Goal: Check status: Check status

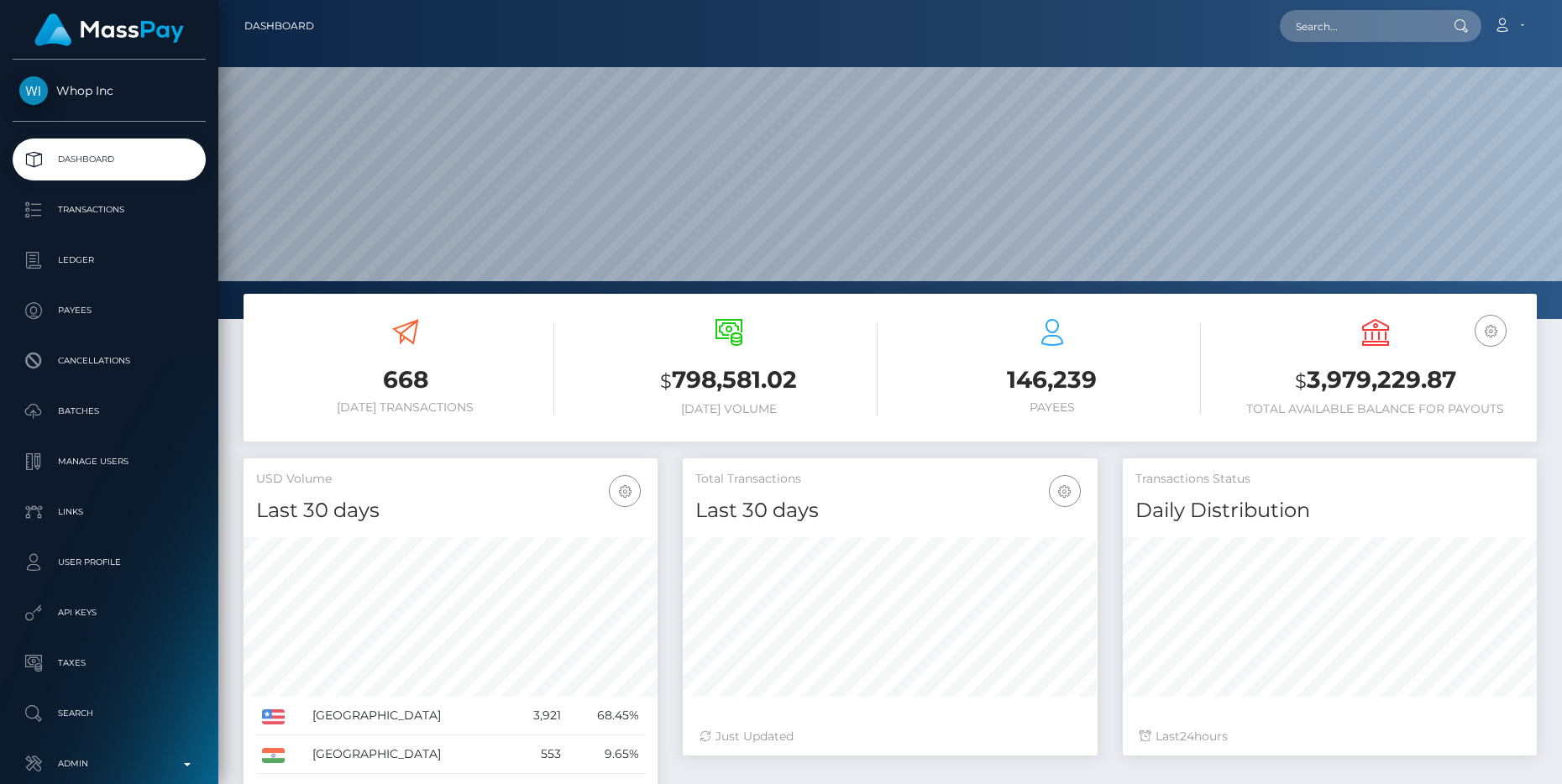
scroll to position [297, 414]
click at [109, 212] on p "Transactions" at bounding box center [109, 210] width 179 height 25
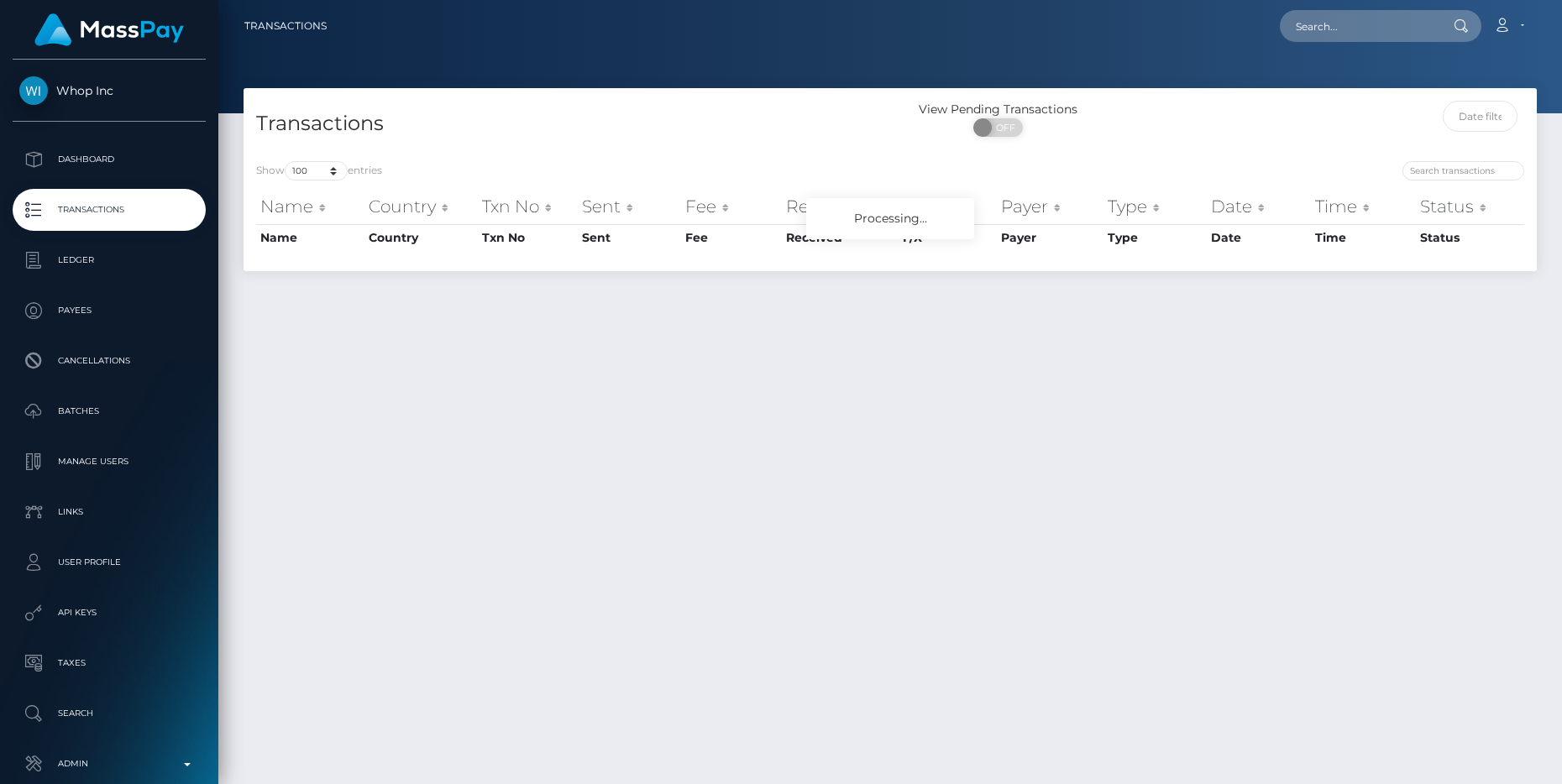
select select "100"
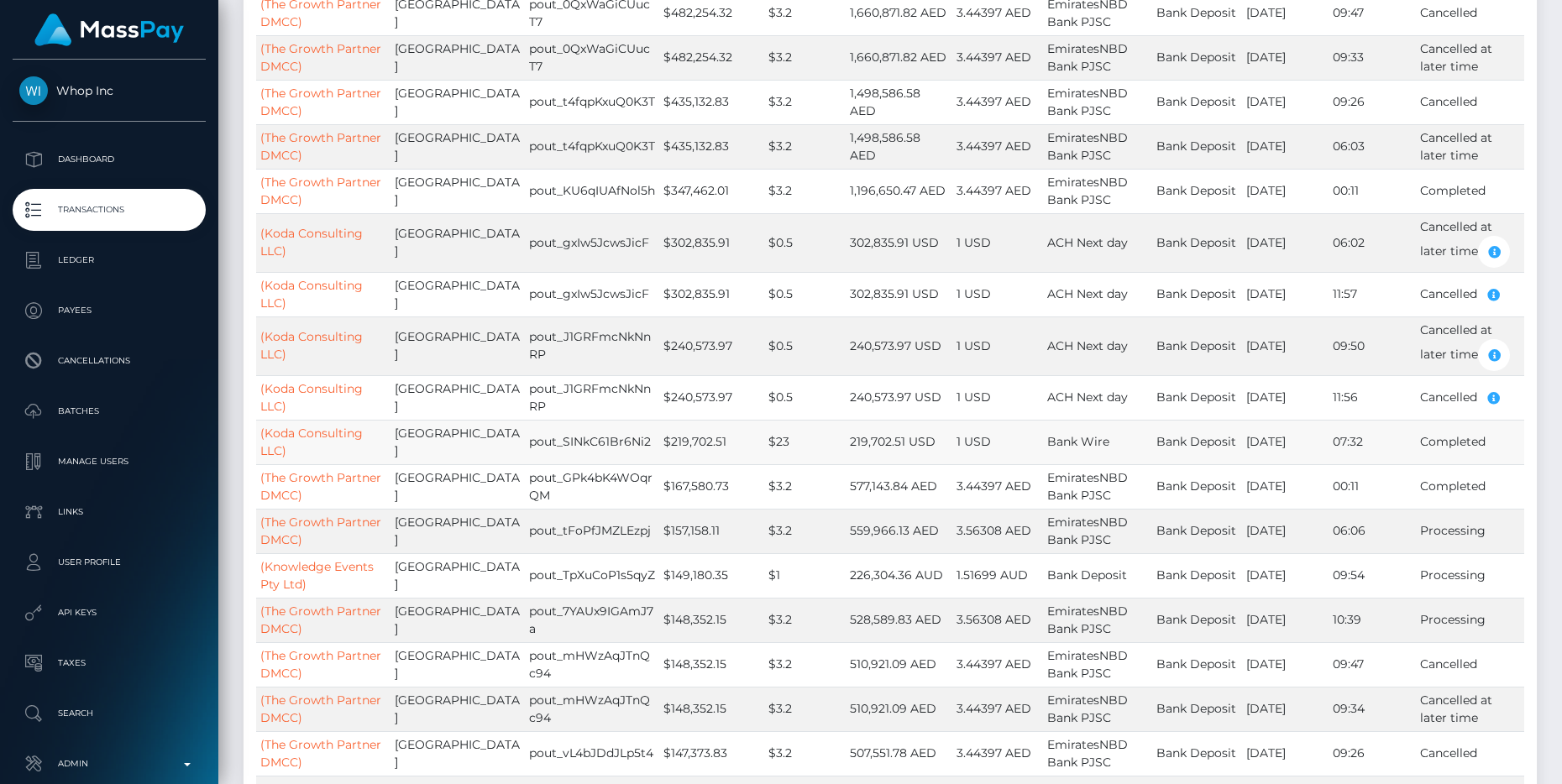
scroll to position [391, 0]
click at [287, 567] on link "(Knowledge Events Pty Ltd)" at bounding box center [316, 574] width 113 height 33
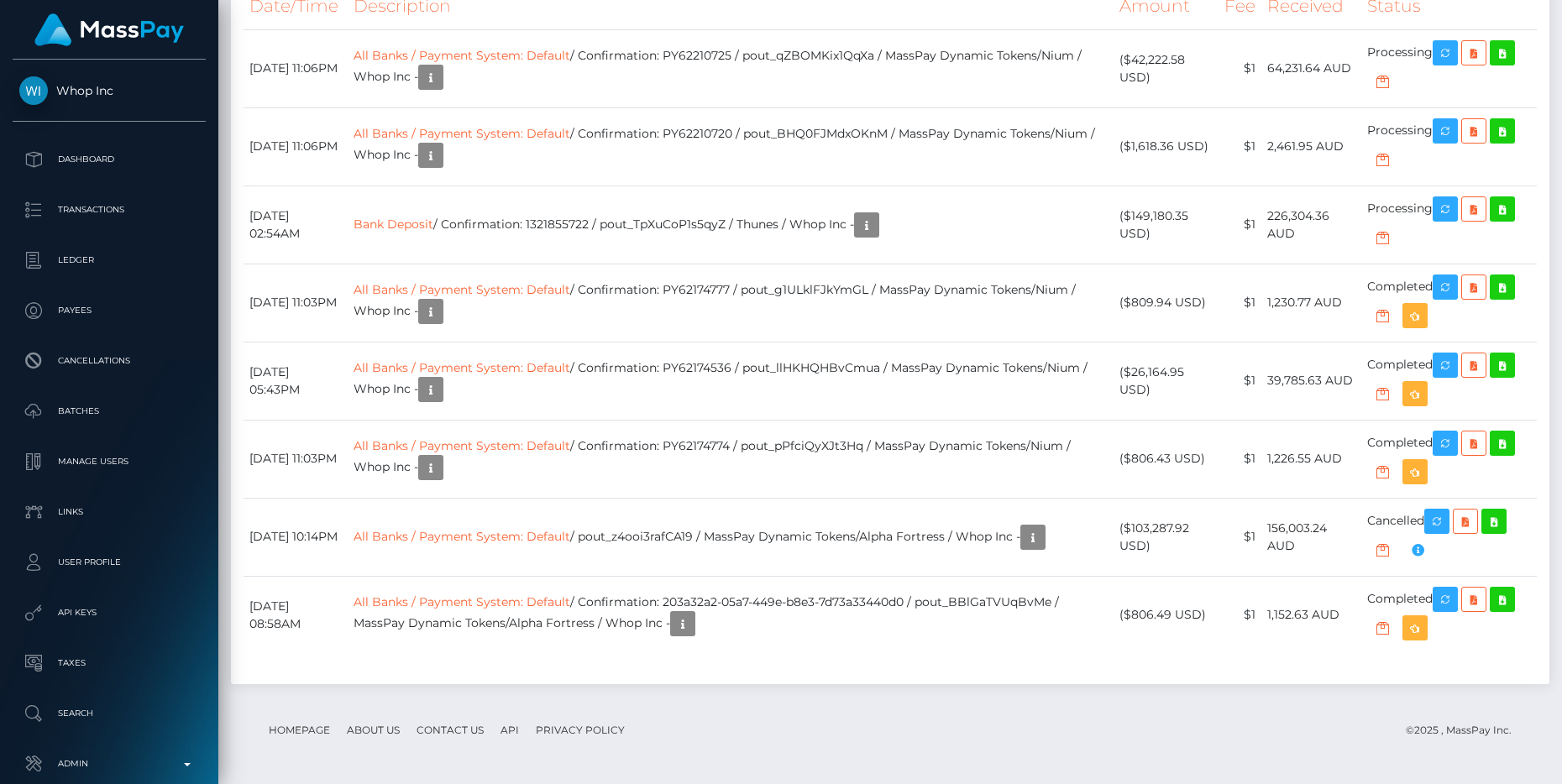
scroll to position [1829, 0]
click at [876, 236] on icon "button" at bounding box center [867, 226] width 20 height 21
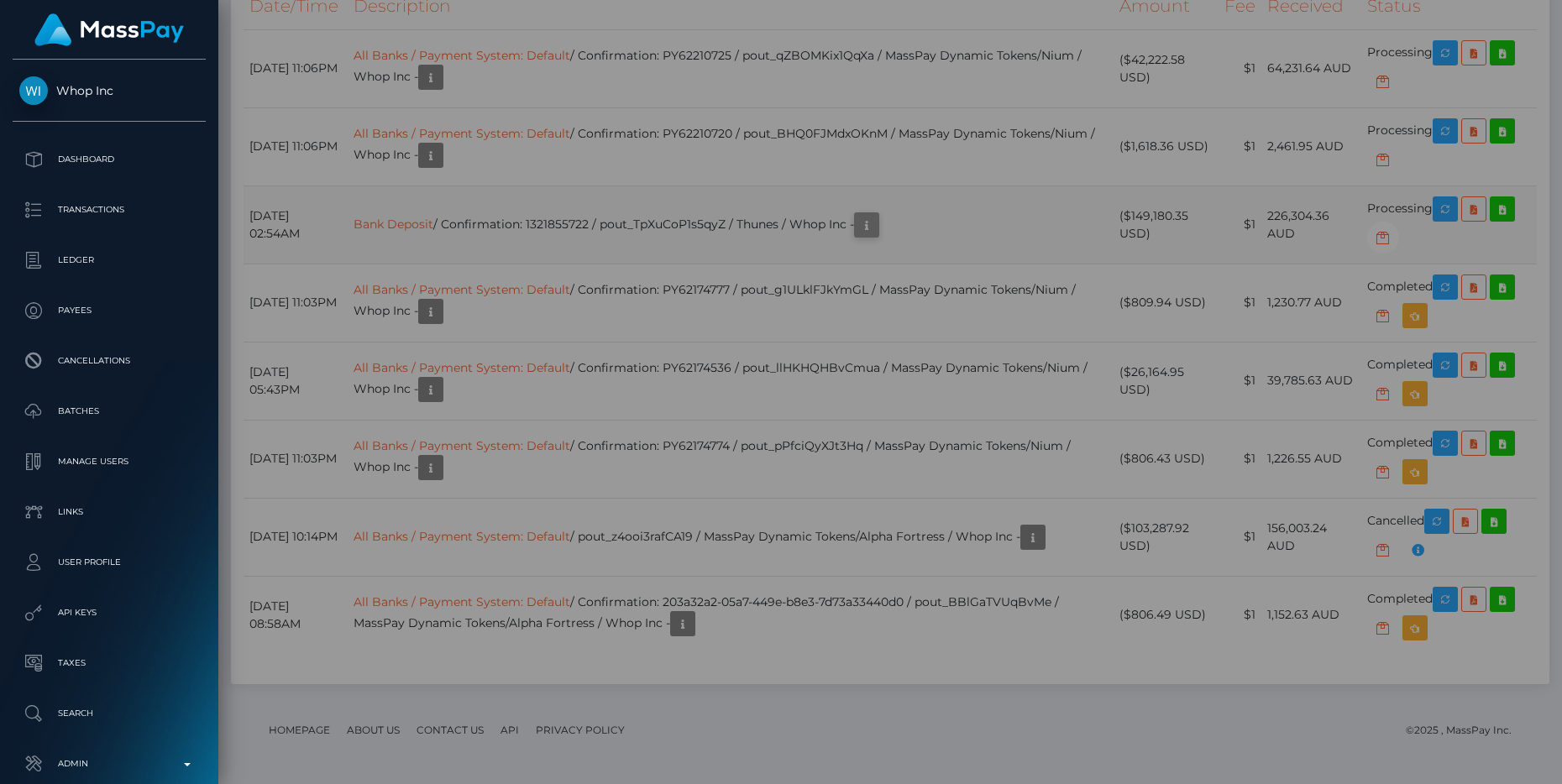
click at [900, 345] on div "Attributes: BankAccountNumber: [FINANCIAL_ID] BankRoutingNumber: 082-039 BillRe…" at bounding box center [781, 388] width 725 height 210
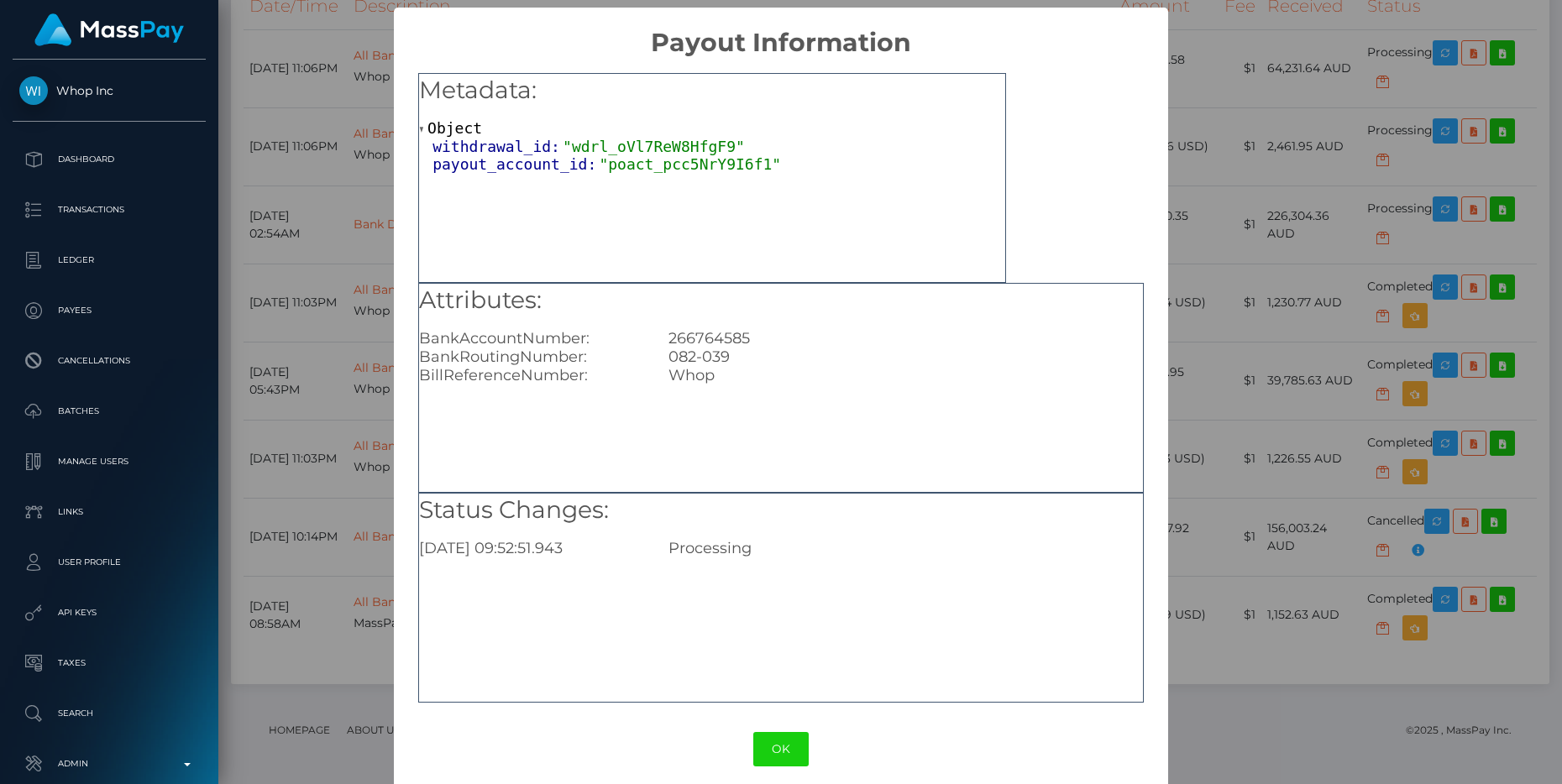
scroll to position [14, 0]
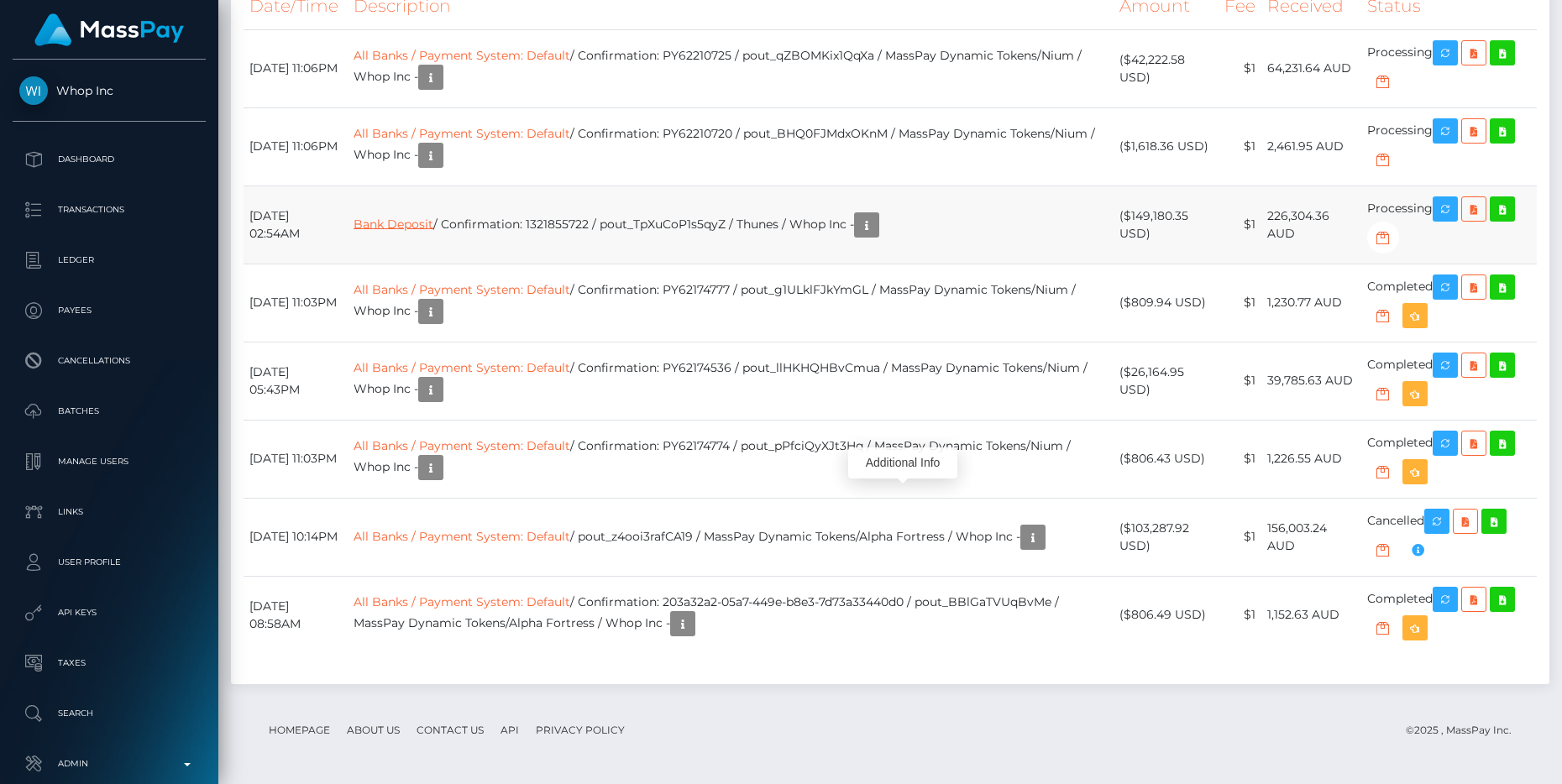
click at [433, 231] on link "Bank Deposit" at bounding box center [393, 223] width 80 height 15
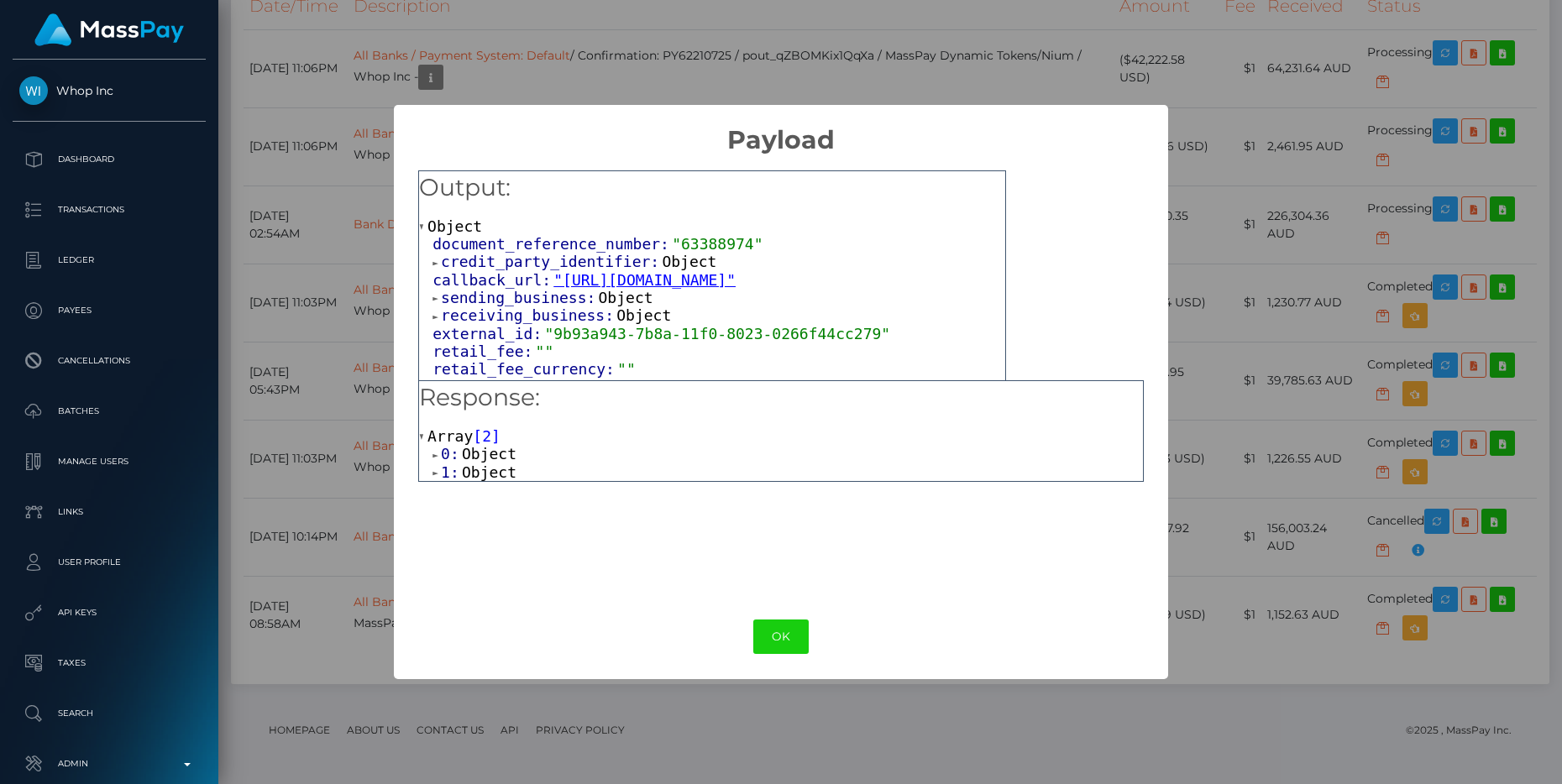
click at [434, 455] on span at bounding box center [437, 455] width 9 height 11
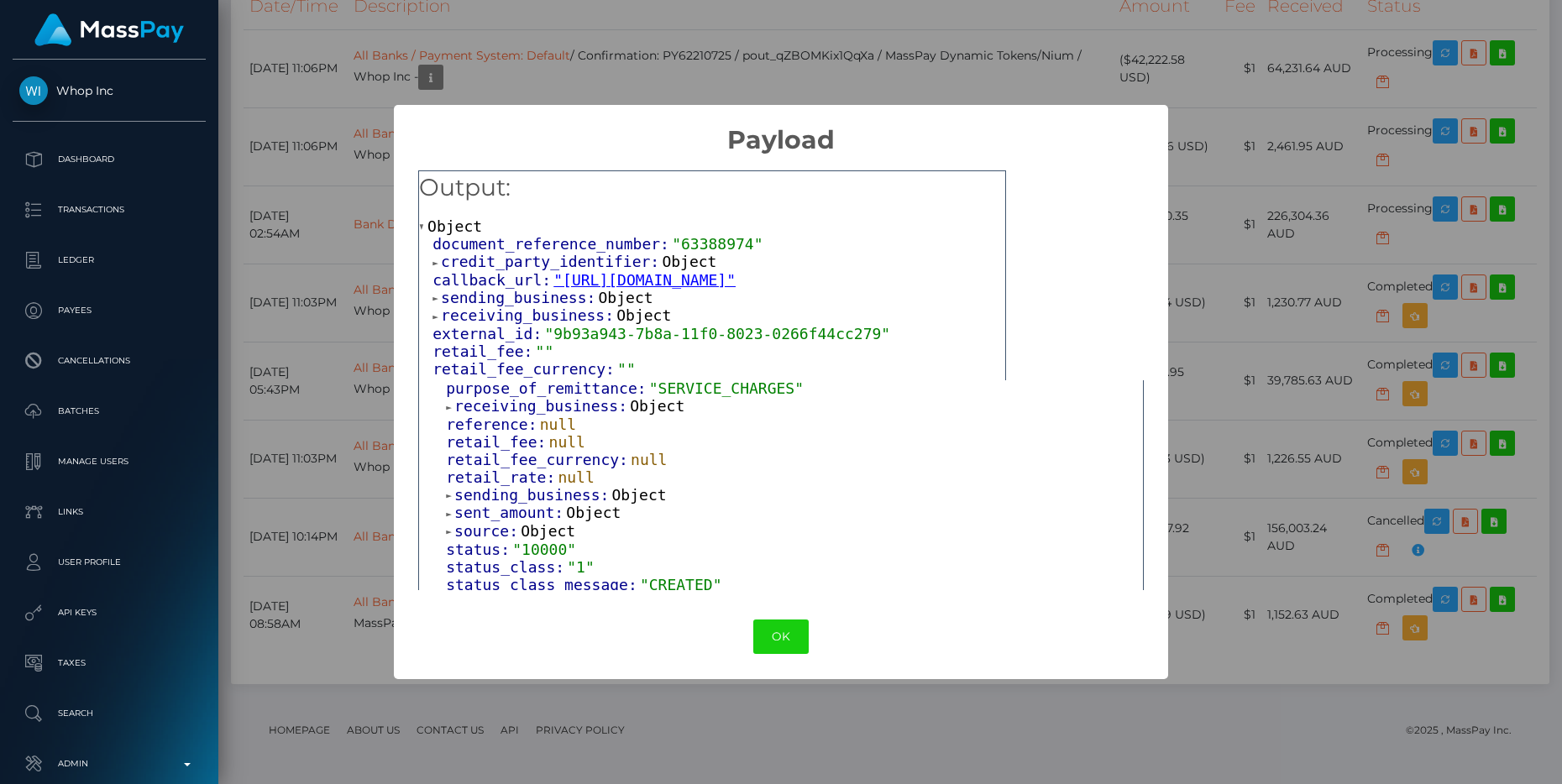
scroll to position [429, 0]
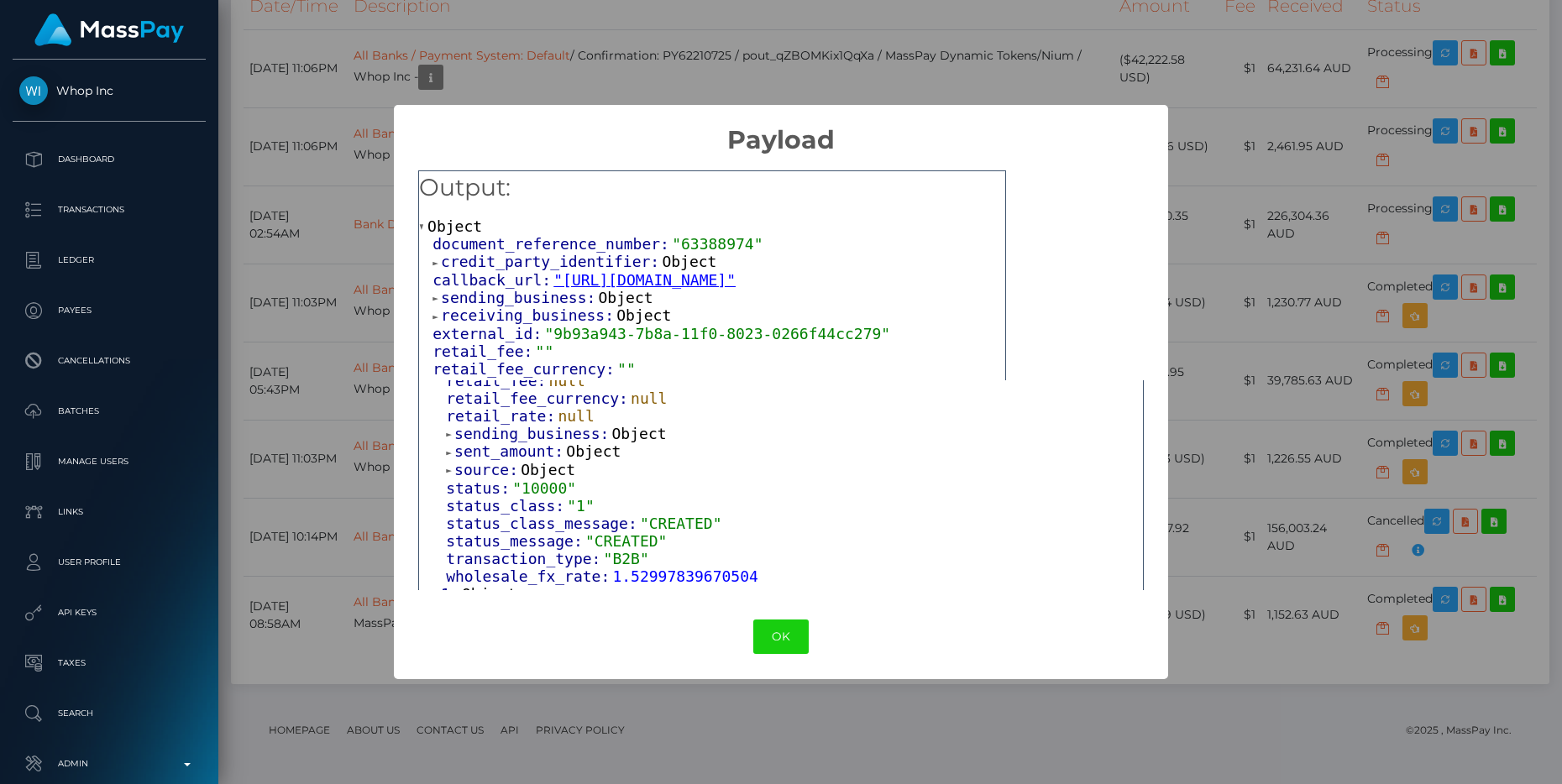
click at [434, 590] on span at bounding box center [437, 595] width 9 height 11
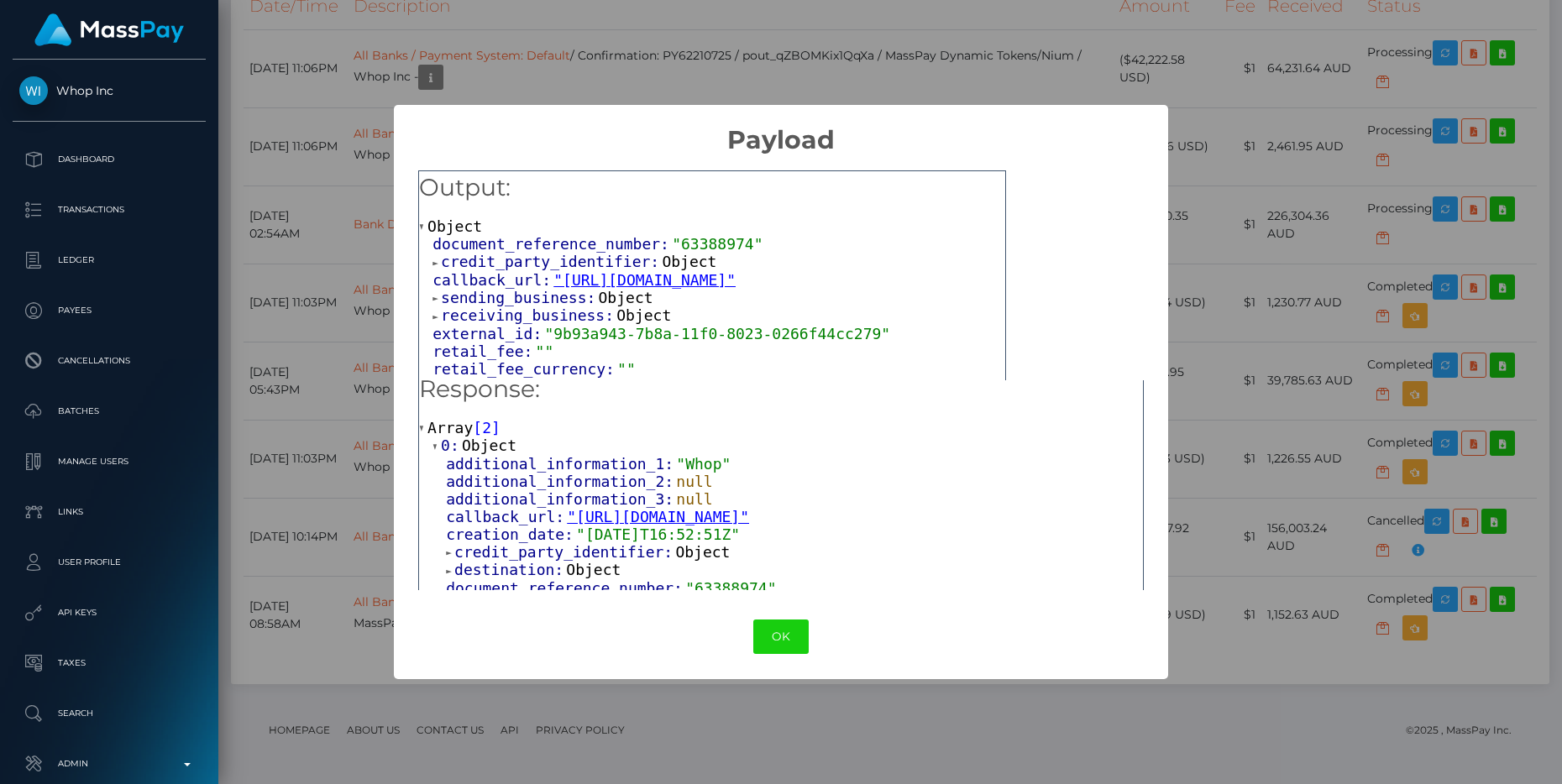
scroll to position [0, 0]
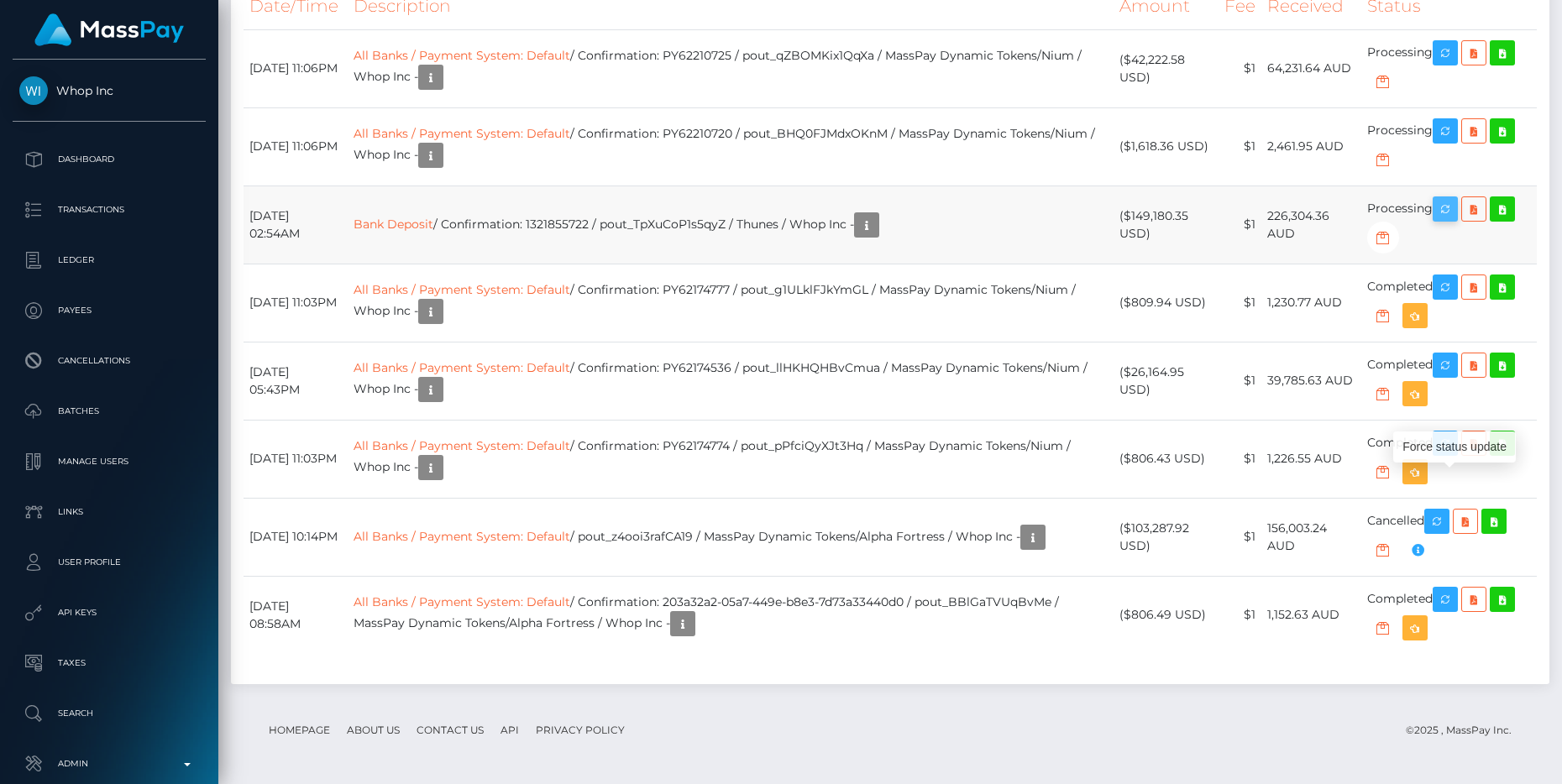
click at [1447, 220] on icon "button" at bounding box center [1445, 209] width 20 height 21
click at [1448, 220] on icon "button" at bounding box center [1445, 209] width 20 height 21
